Goal: Book appointment/travel/reservation

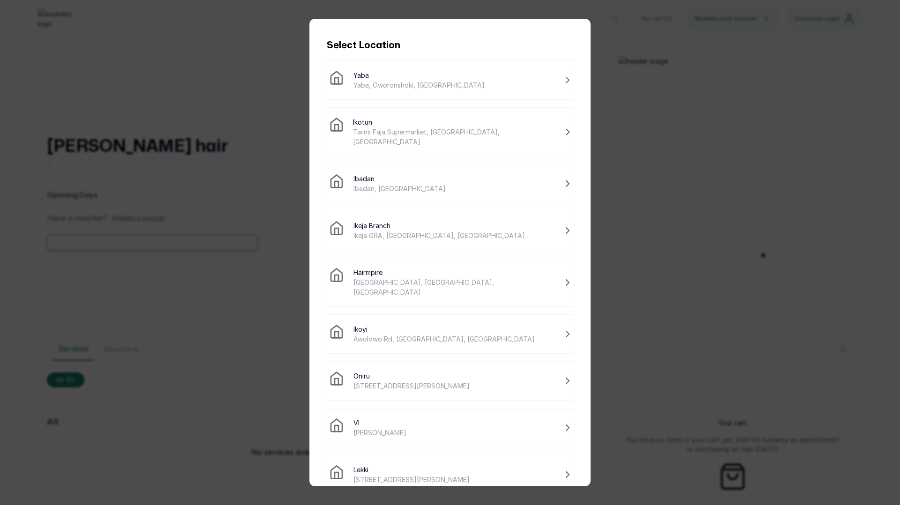
click at [433, 475] on span "[STREET_ADDRESS][PERSON_NAME]" at bounding box center [411, 480] width 116 height 10
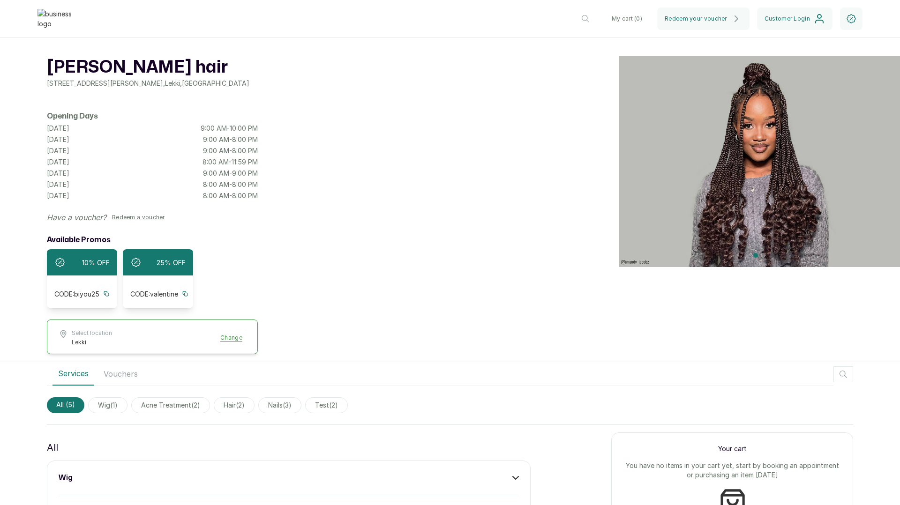
scroll to position [264, 0]
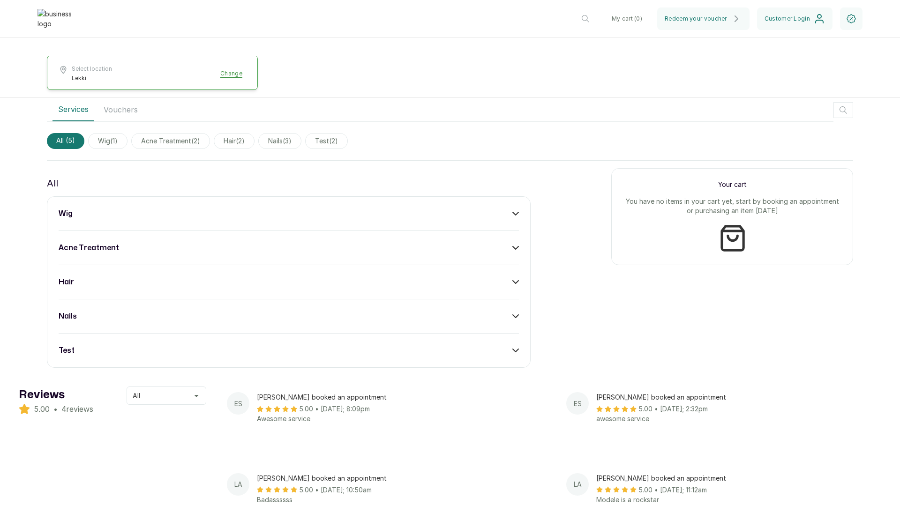
click at [295, 219] on div "wig" at bounding box center [289, 213] width 460 height 11
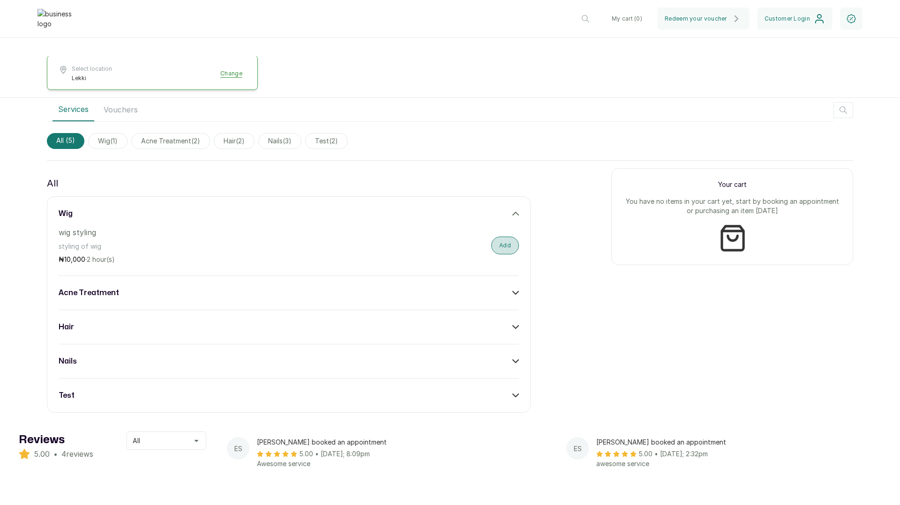
click at [509, 253] on button "Add" at bounding box center [505, 246] width 28 height 18
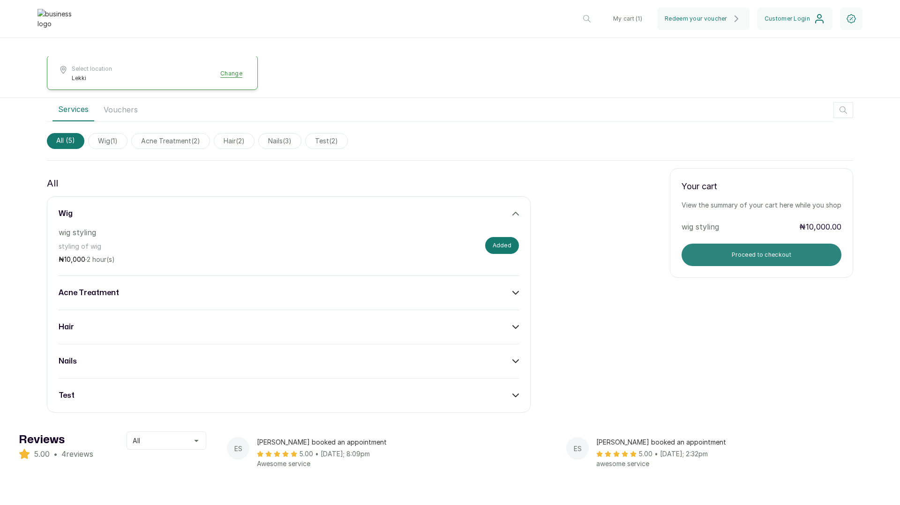
click at [751, 264] on button "Proceed to checkout" at bounding box center [762, 255] width 160 height 22
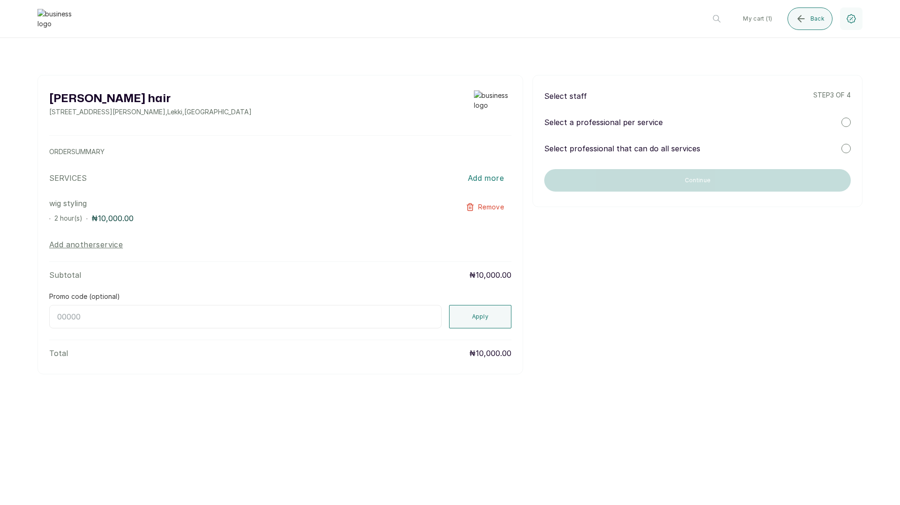
click at [608, 94] on div "Select staff step 3 of 4" at bounding box center [697, 95] width 307 height 11
click at [616, 124] on p "Select a professional per service" at bounding box center [603, 122] width 119 height 11
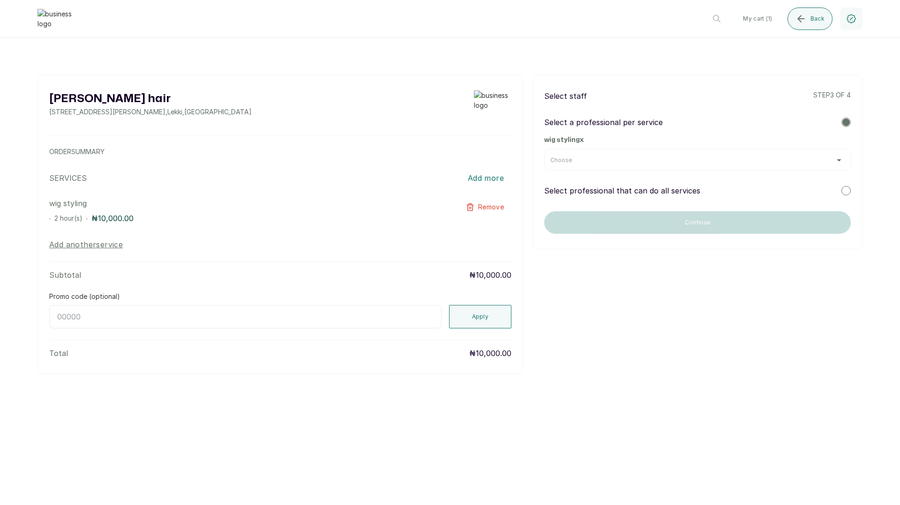
click at [608, 159] on div "Choose" at bounding box center [697, 160] width 294 height 7
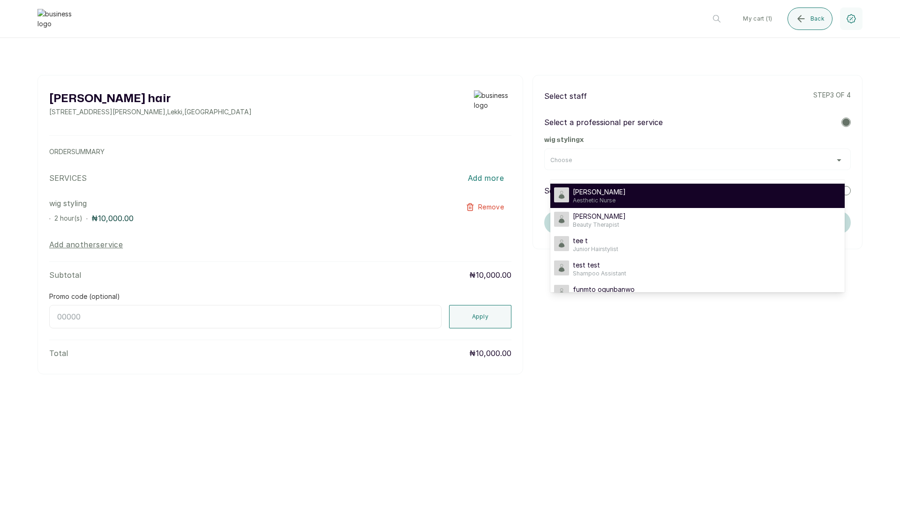
click at [600, 194] on span "[PERSON_NAME]" at bounding box center [599, 191] width 53 height 9
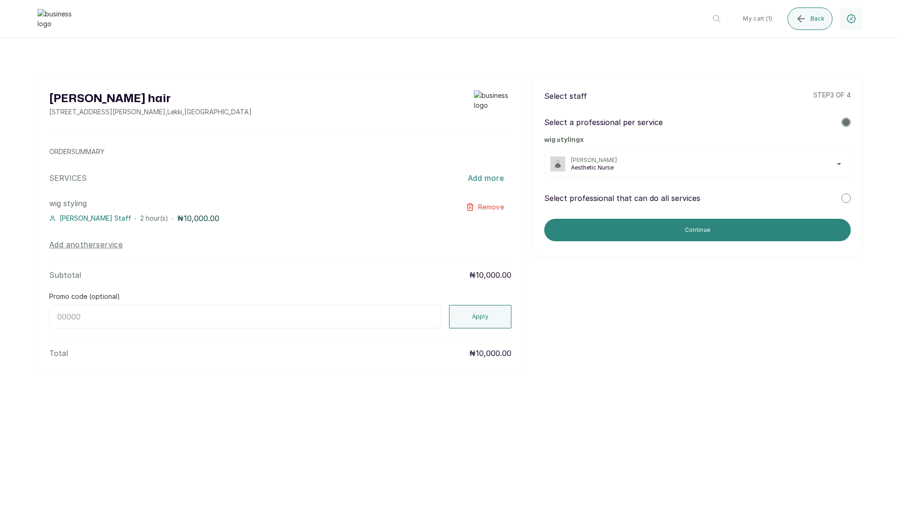
click at [630, 232] on button "Continue" at bounding box center [697, 230] width 307 height 22
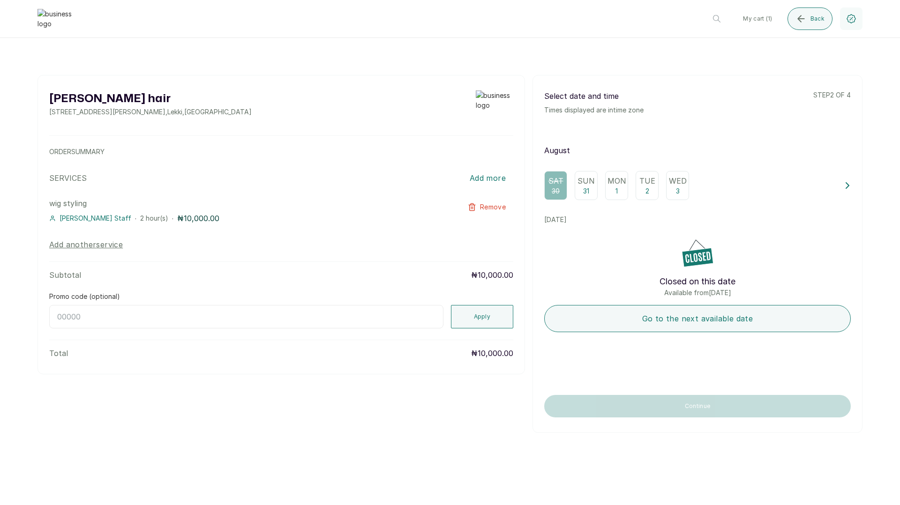
click at [583, 186] on p "Sun" at bounding box center [585, 180] width 17 height 11
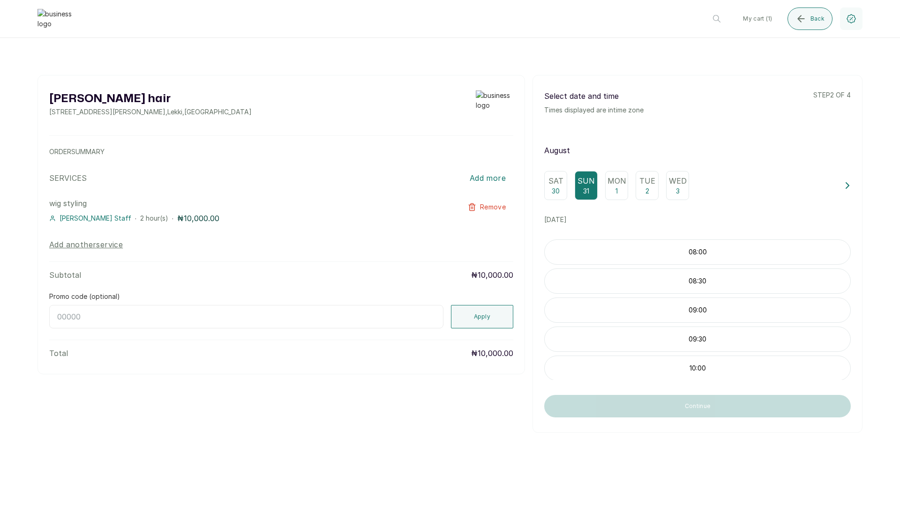
click at [638, 257] on div "08:00" at bounding box center [697, 252] width 307 height 25
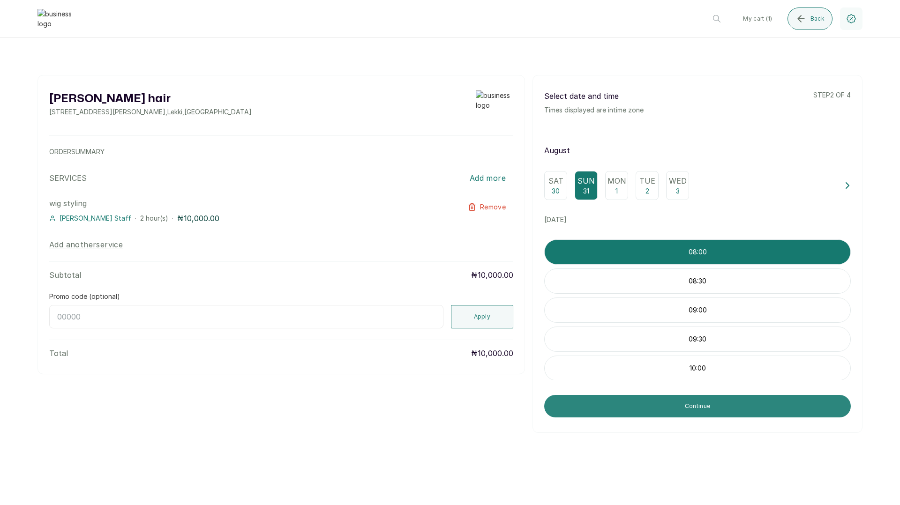
click at [686, 406] on button "Continue" at bounding box center [697, 406] width 307 height 22
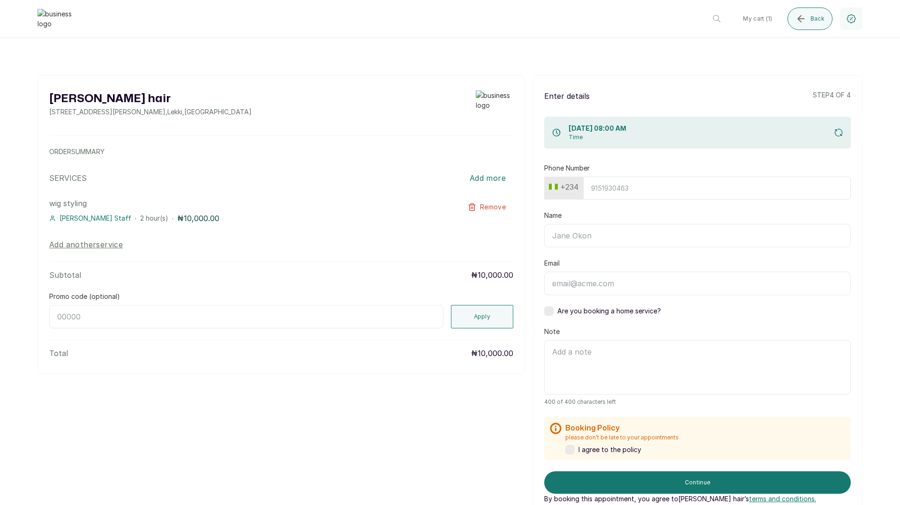
click at [620, 189] on input "Phone Number" at bounding box center [717, 188] width 268 height 23
type input "8141160412"
type input "Lolu"
type input "[EMAIL_ADDRESS][DOMAIN_NAME]"
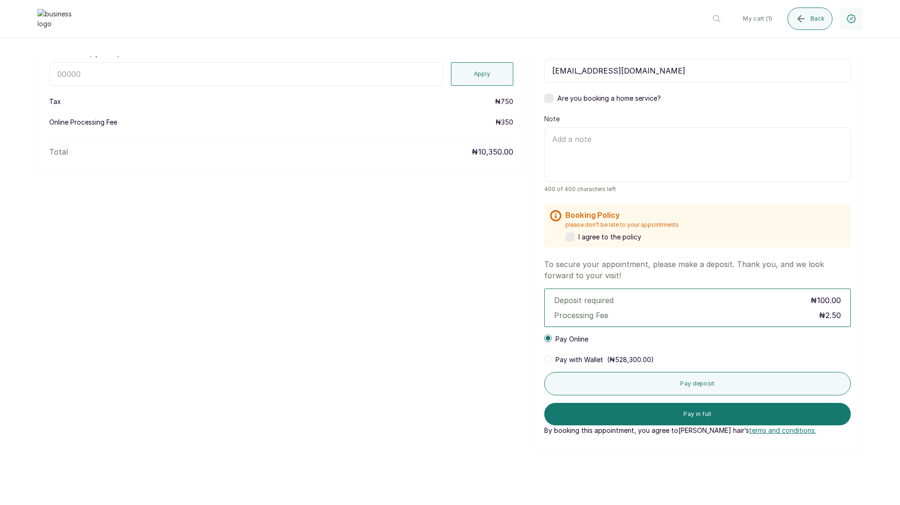
scroll to position [291, 0]
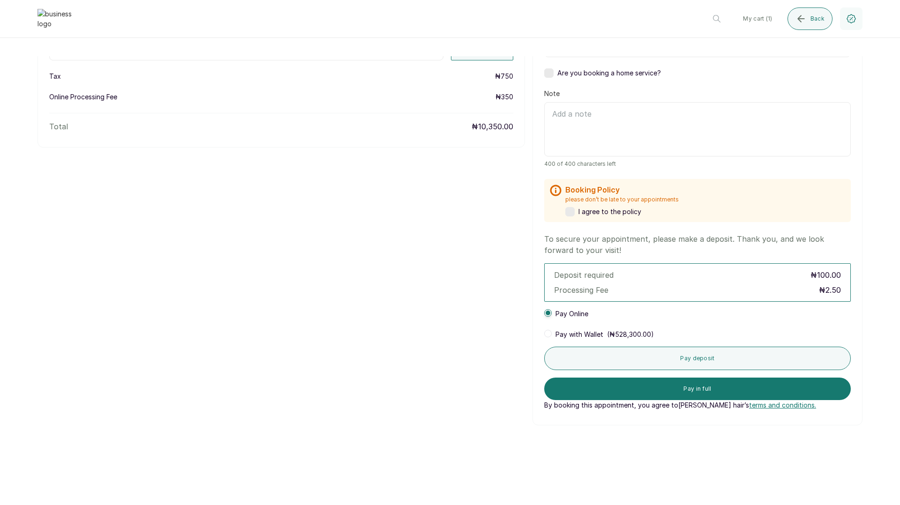
type input "8141160412"
click at [582, 335] on span "Pay with Wallet" at bounding box center [579, 334] width 48 height 9
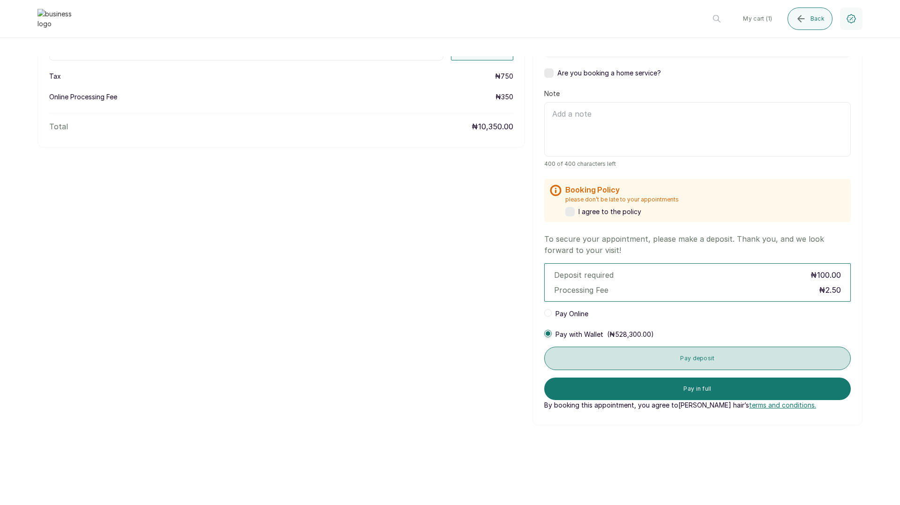
click at [686, 355] on button "Pay deposit" at bounding box center [697, 358] width 307 height 23
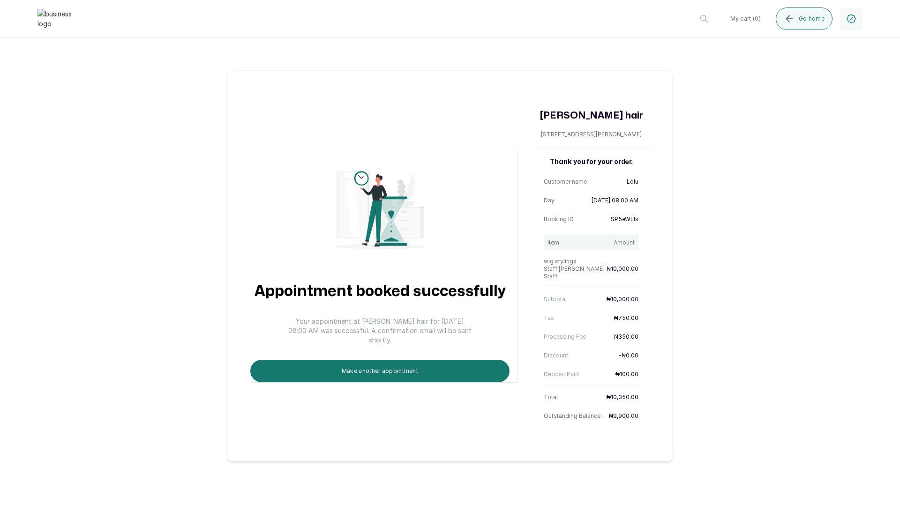
scroll to position [0, 0]
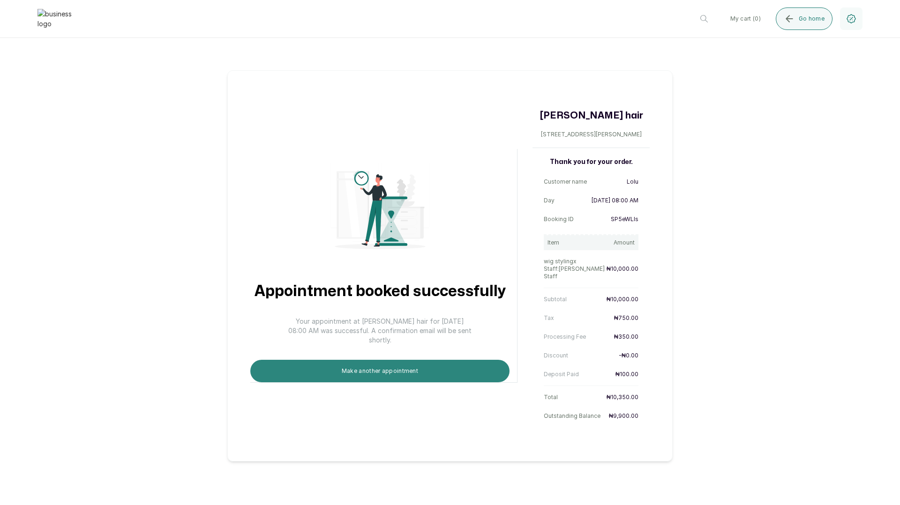
click at [385, 371] on button "Make another appointment" at bounding box center [379, 371] width 259 height 22
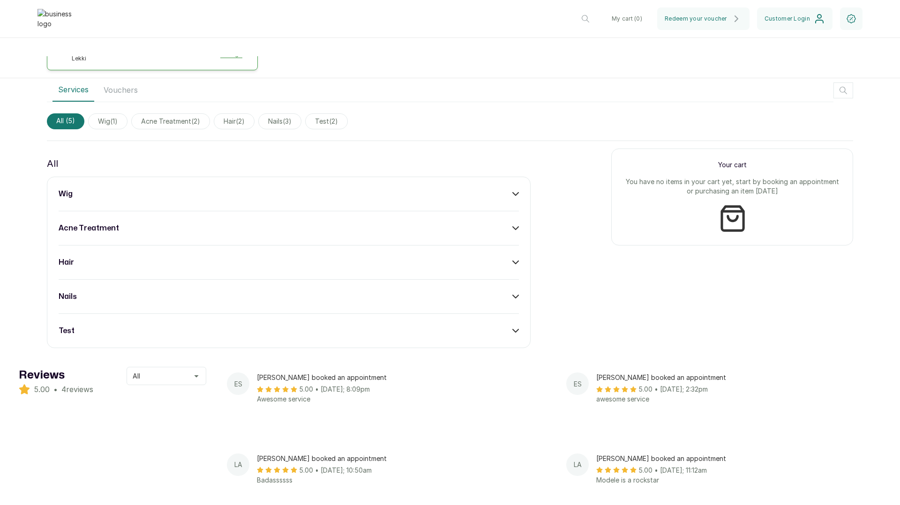
scroll to position [288, 0]
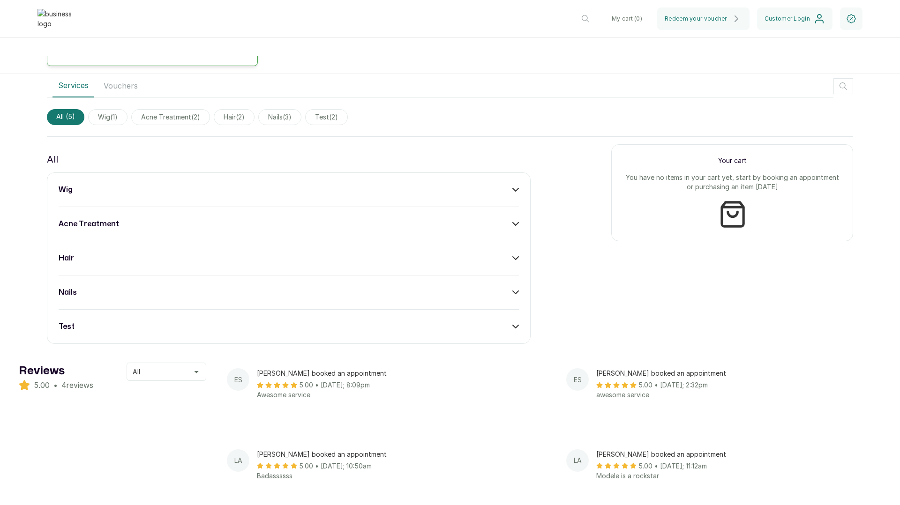
click at [306, 193] on div "wig" at bounding box center [289, 189] width 460 height 11
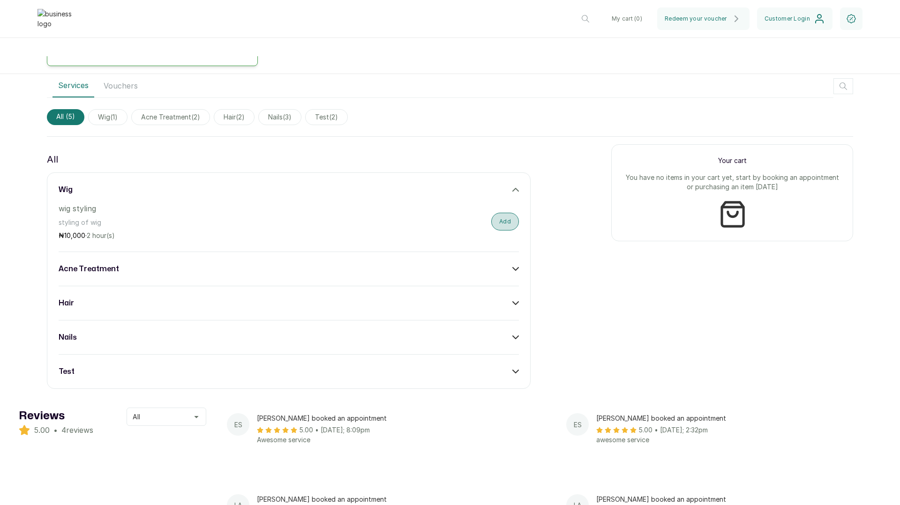
click at [513, 226] on button "Add" at bounding box center [505, 222] width 28 height 18
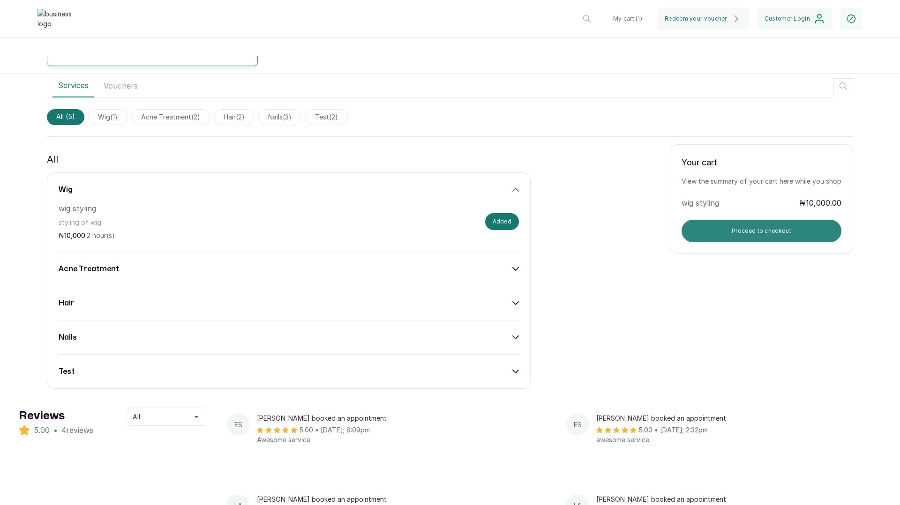
click at [766, 242] on button "Proceed to checkout" at bounding box center [762, 231] width 160 height 22
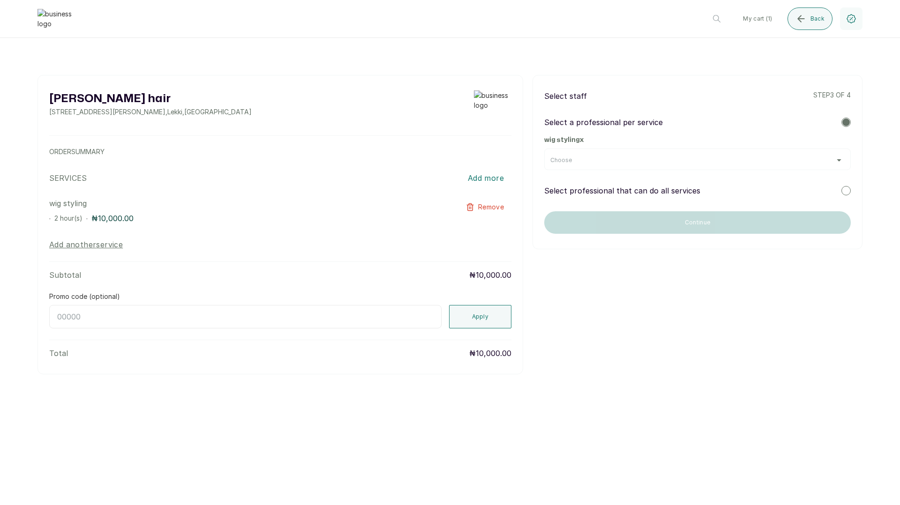
scroll to position [0, 0]
